Goal: Find contact information: Find contact information

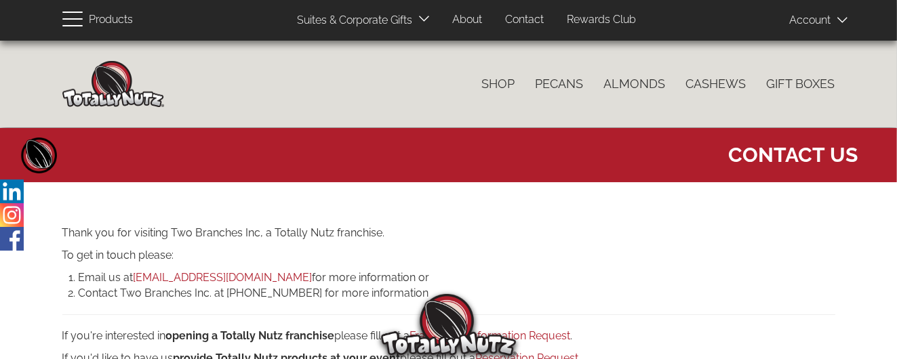
scroll to position [136, 0]
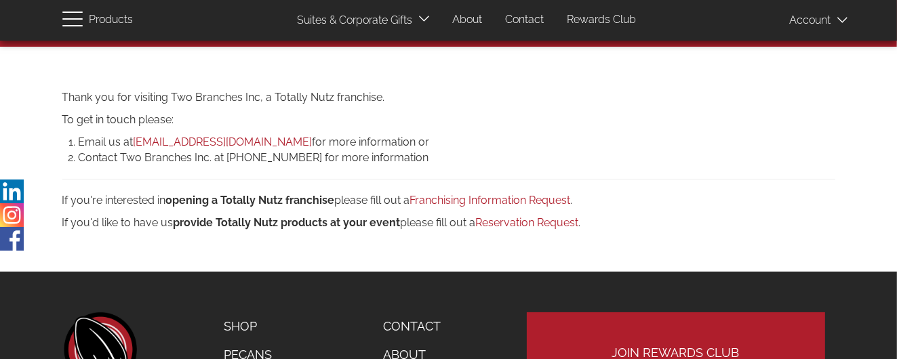
click at [524, 28] on link "Contact" at bounding box center [524, 20] width 59 height 26
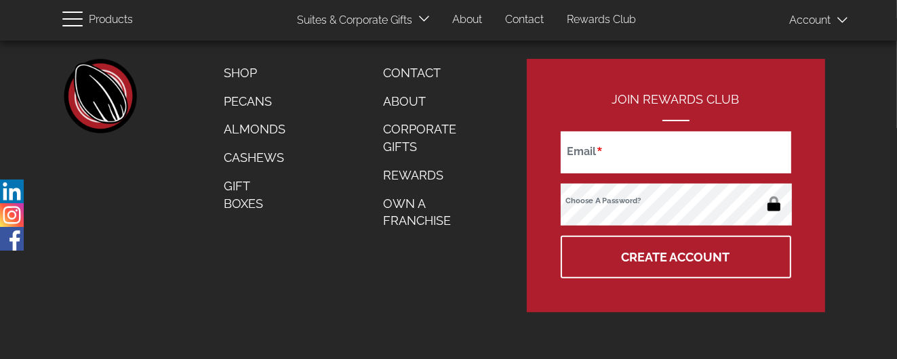
scroll to position [389, 0]
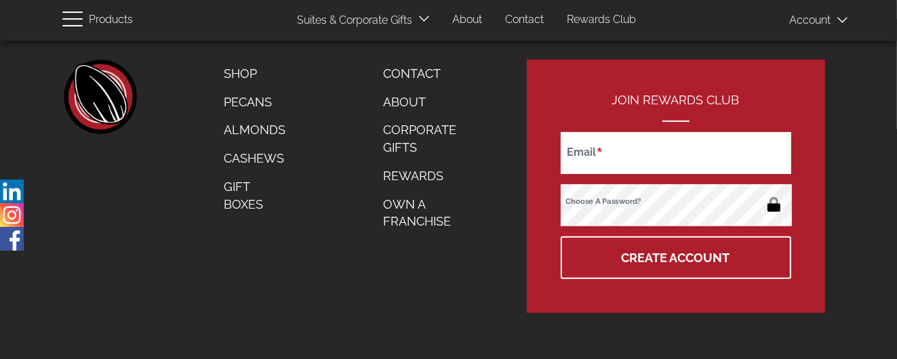
drag, startPoint x: 507, startPoint y: 328, endPoint x: 533, endPoint y: 293, distance: 43.7
click at [507, 328] on footer "footer left home Catalog Shop Pecans Almonds Cashews Gift Boxes Footer menu Con…" at bounding box center [448, 190] width 897 height 342
drag, startPoint x: 841, startPoint y: 83, endPoint x: 808, endPoint y: 83, distance: 33.2
click at [841, 83] on div "footer left home Catalog Shop Pecans Almonds Cashews Gift Boxes Footer menu Con…" at bounding box center [448, 187] width 793 height 254
click at [540, 28] on link "Contact" at bounding box center [524, 20] width 59 height 26
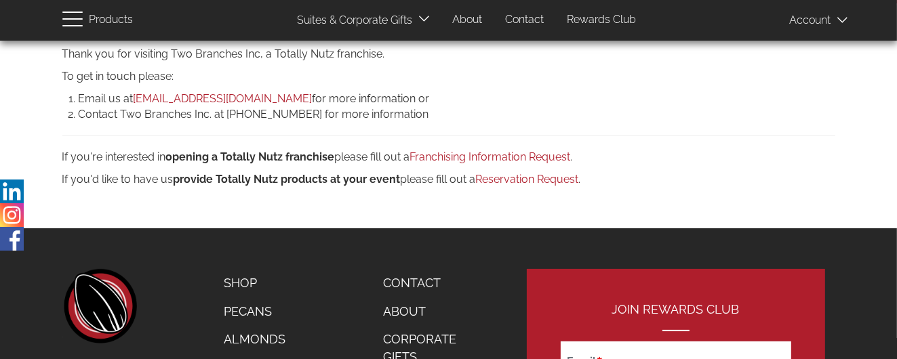
scroll to position [50, 0]
